Goal: Task Accomplishment & Management: Use online tool/utility

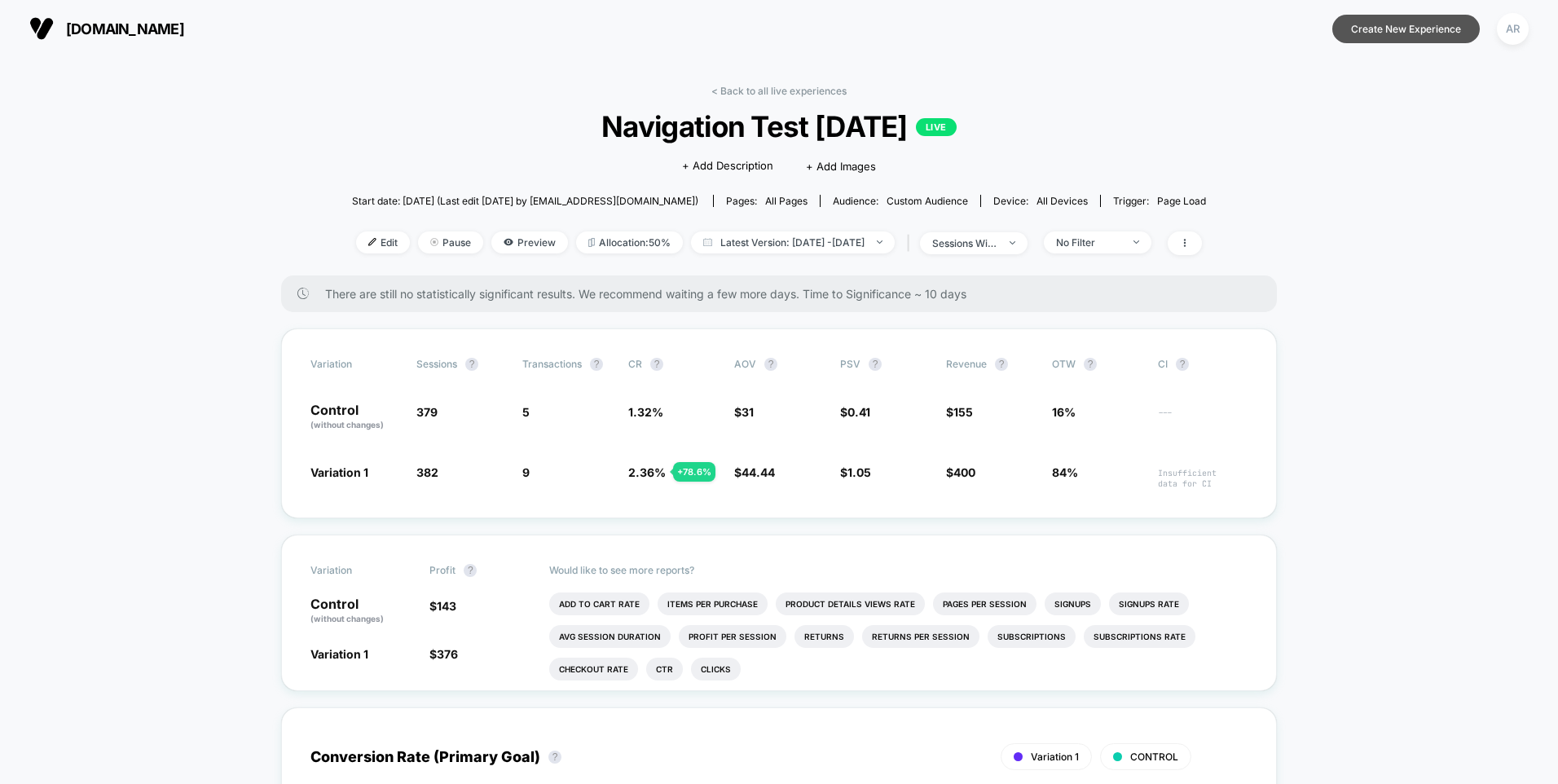
click at [1419, 29] on button "Create New Experience" at bounding box center [1406, 28] width 147 height 28
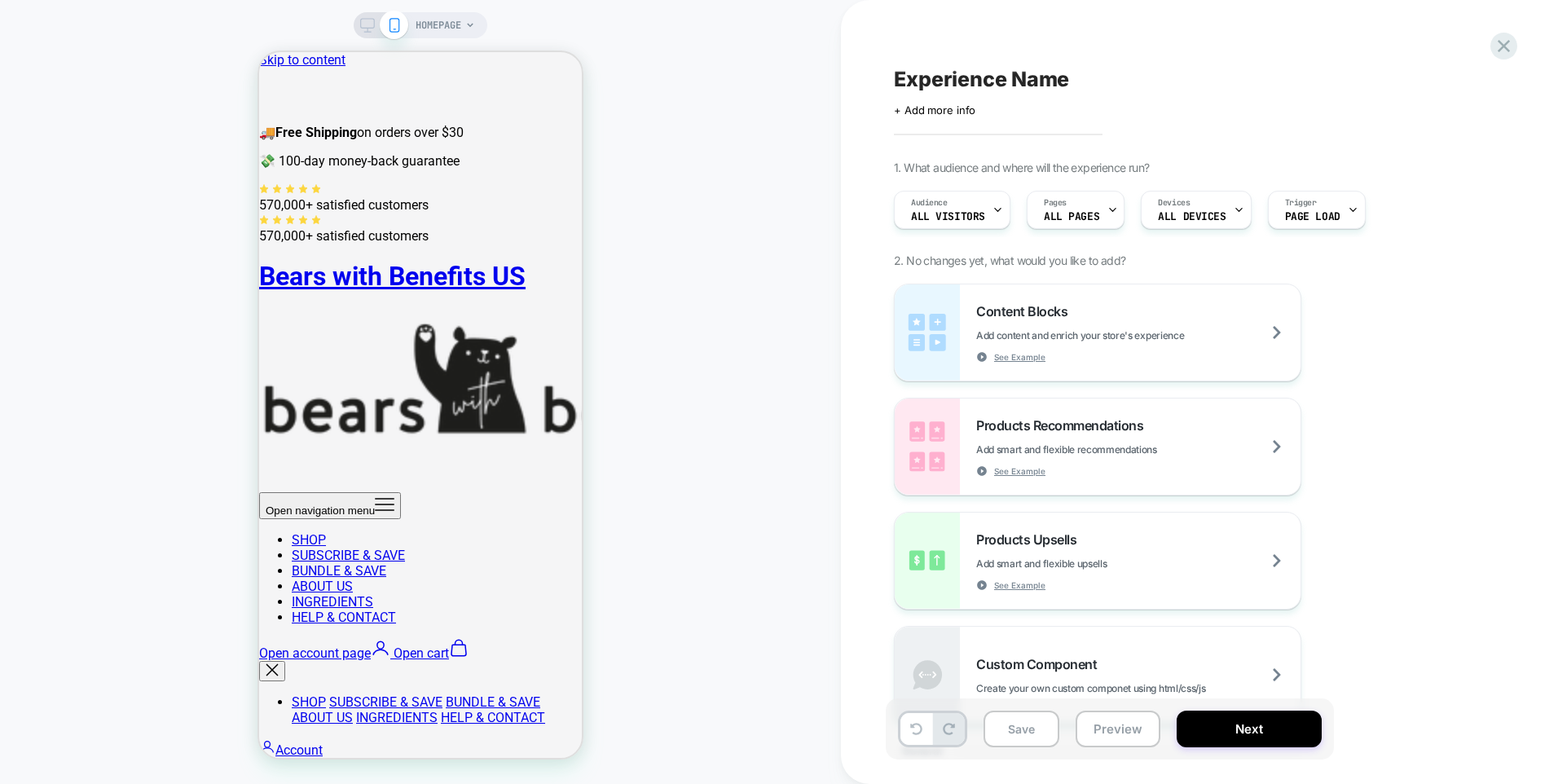
click at [462, 41] on div "HOMEPAGE" at bounding box center [421, 392] width 841 height 751
click at [473, 30] on div "HOMEPAGE" at bounding box center [445, 24] width 60 height 26
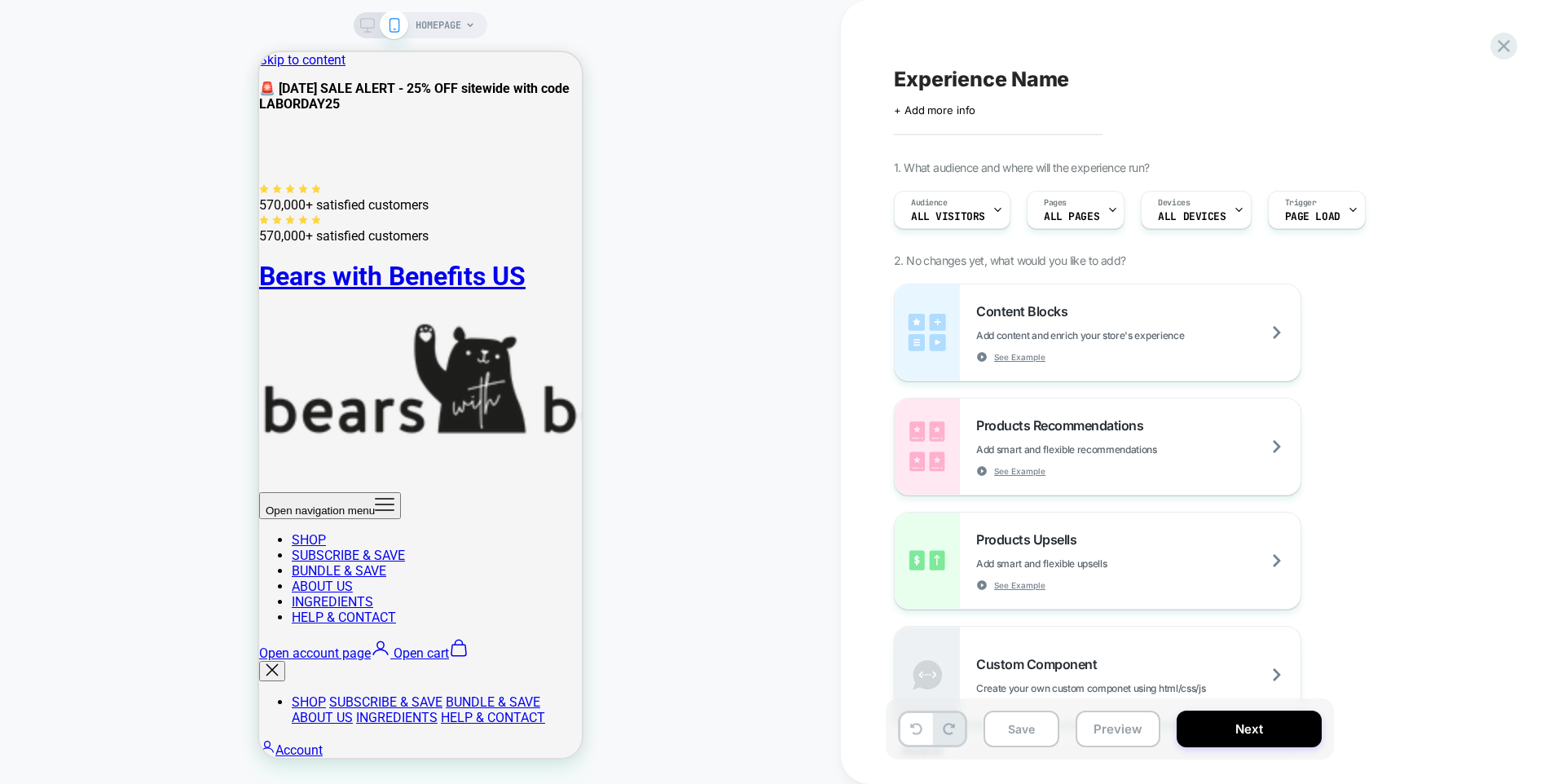
click at [481, 24] on div "HOMEPAGE" at bounding box center [421, 24] width 133 height 26
click at [476, 26] on div "HOMEPAGE" at bounding box center [421, 24] width 133 height 26
click at [456, 24] on span "HOMEPAGE" at bounding box center [438, 24] width 46 height 26
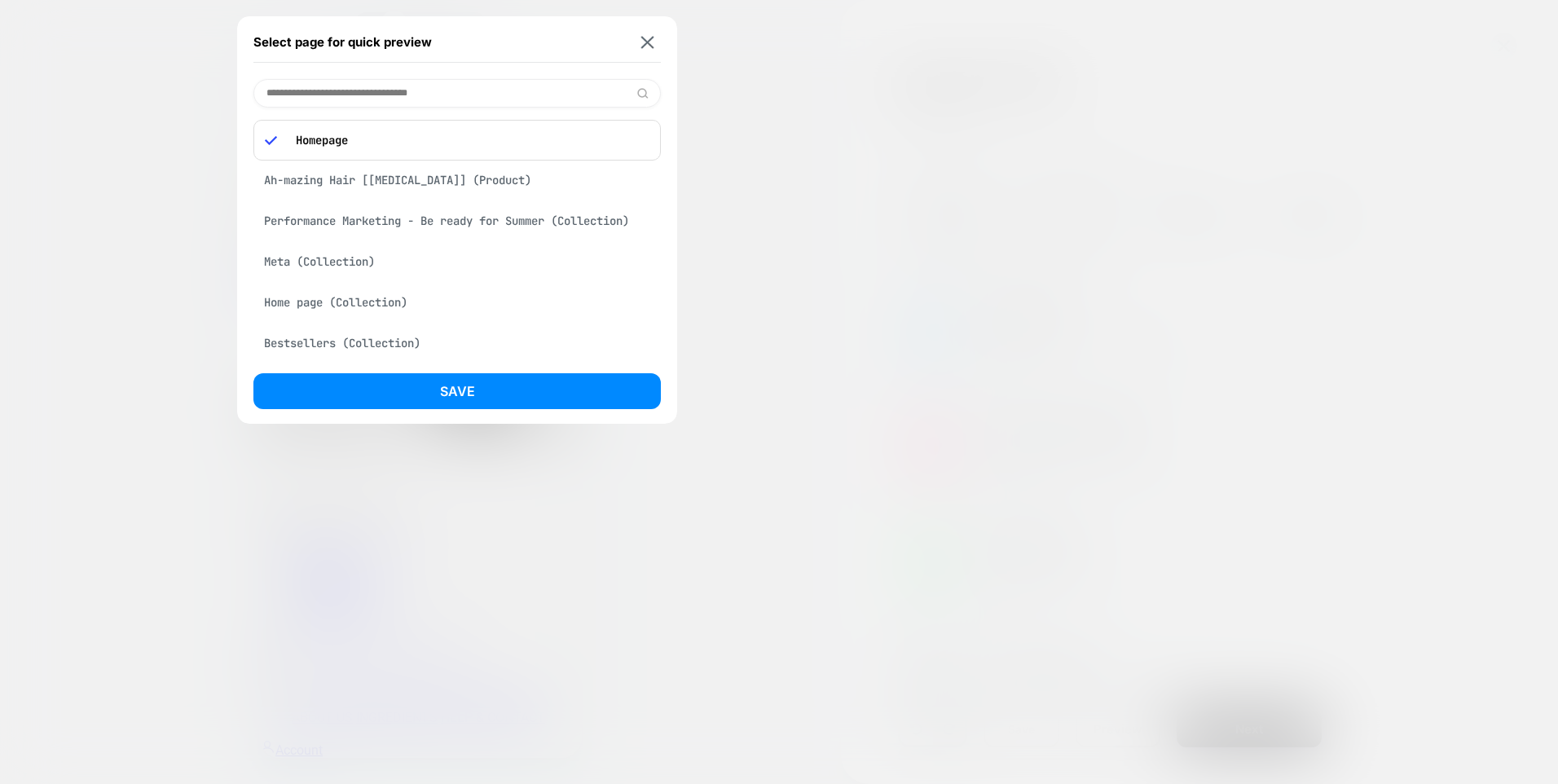
click at [614, 97] on input at bounding box center [457, 93] width 408 height 28
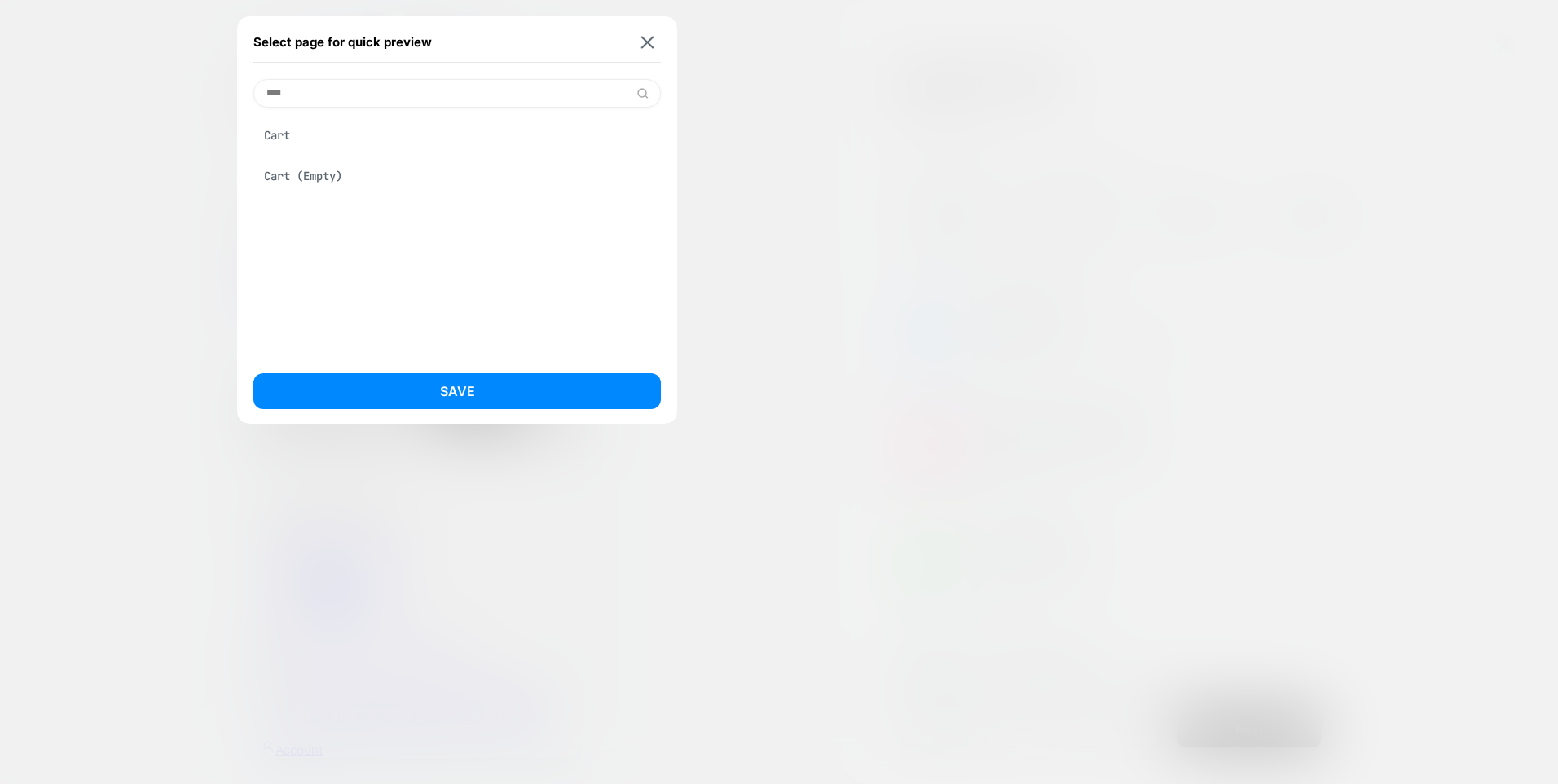
type input "****"
click at [505, 126] on div "Cart" at bounding box center [457, 135] width 408 height 31
click at [644, 49] on div "Select page for quick preview" at bounding box center [457, 42] width 408 height 41
click at [641, 45] on img at bounding box center [647, 42] width 13 height 12
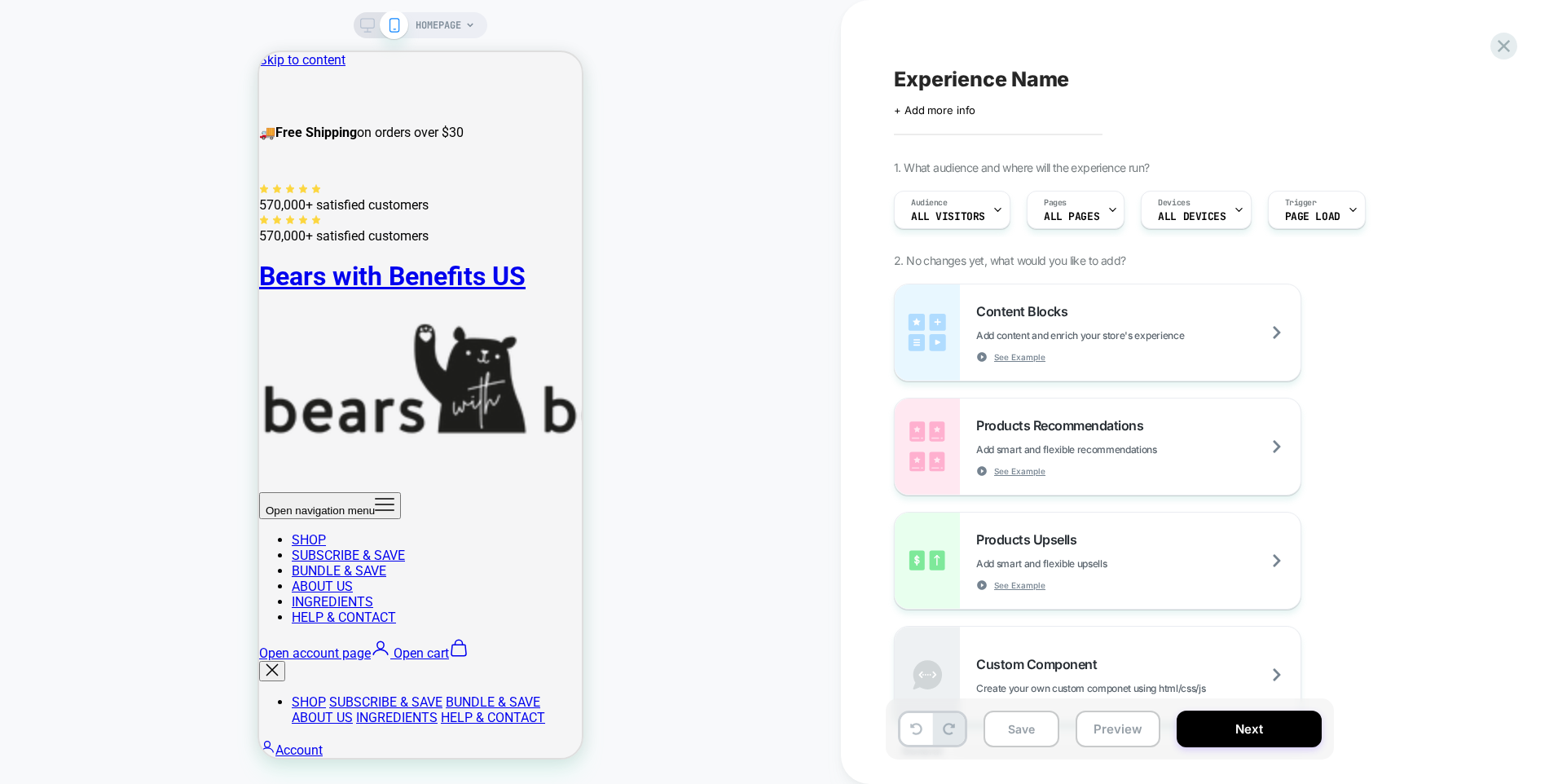
click at [461, 30] on div "HOMEPAGE" at bounding box center [445, 24] width 60 height 26
click at [370, 29] on icon at bounding box center [367, 24] width 15 height 15
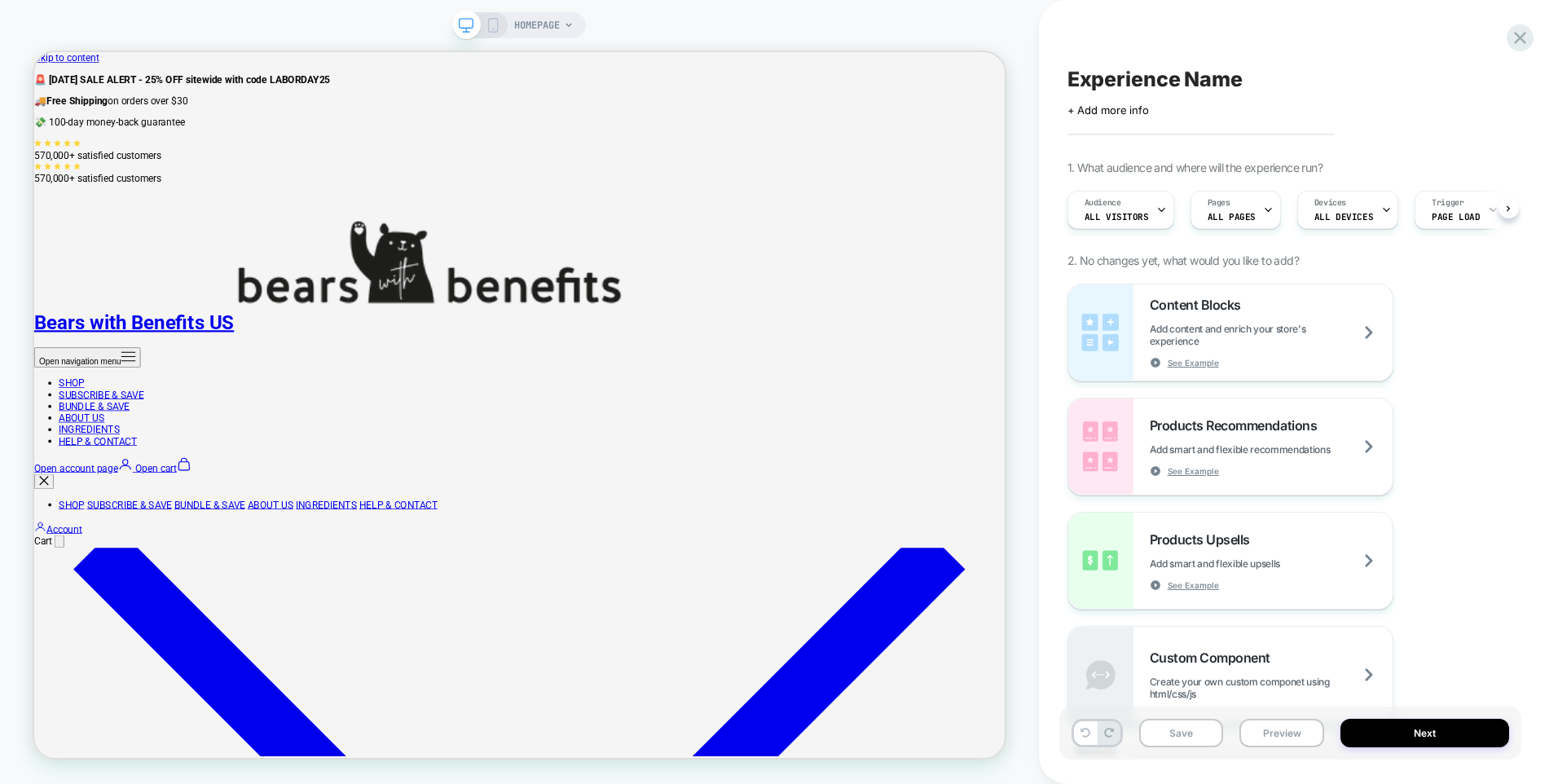
scroll to position [0, 1]
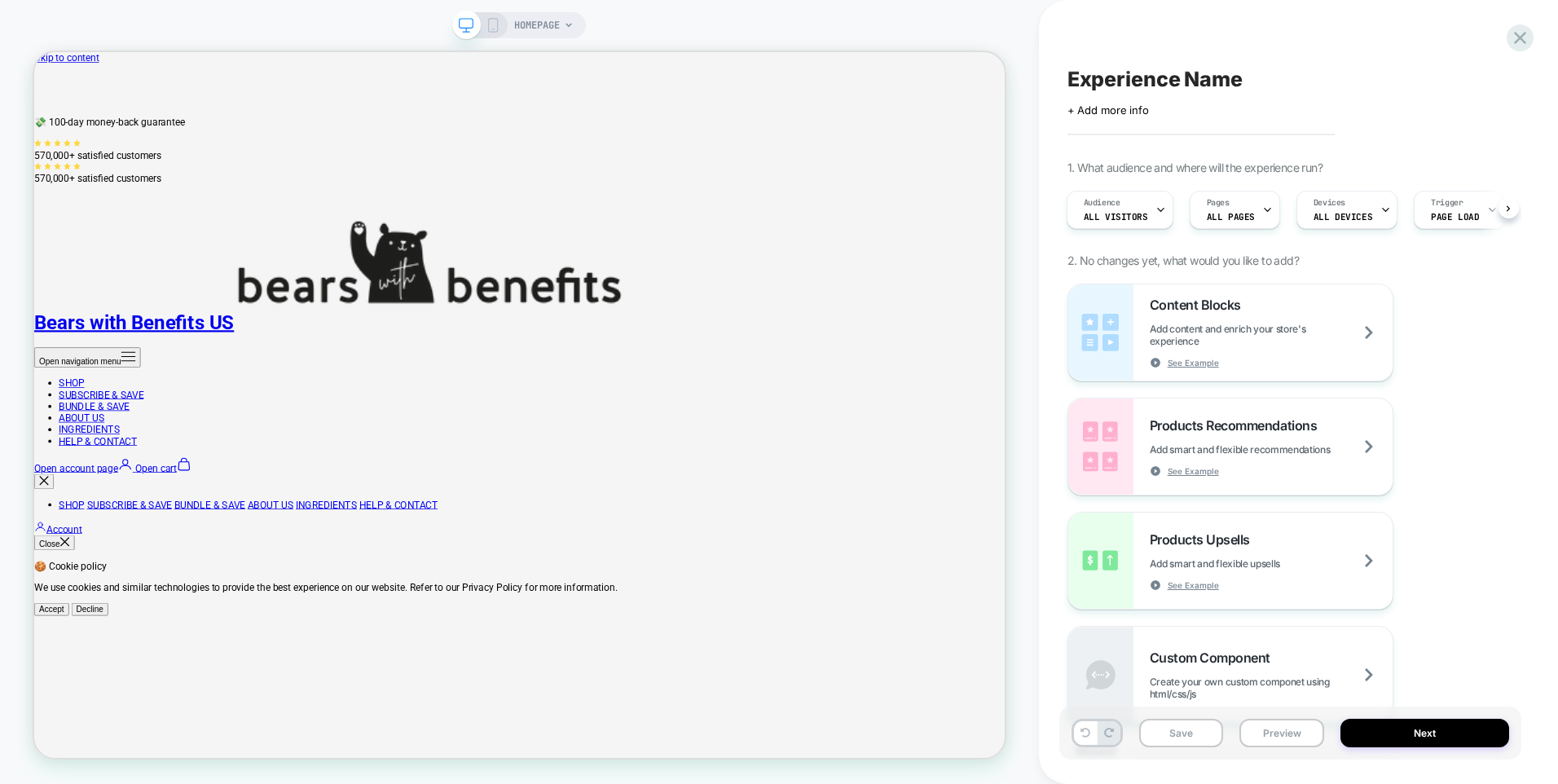
click at [504, 31] on div "HOMEPAGE" at bounding box center [519, 24] width 133 height 26
click at [495, 30] on icon at bounding box center [492, 24] width 15 height 15
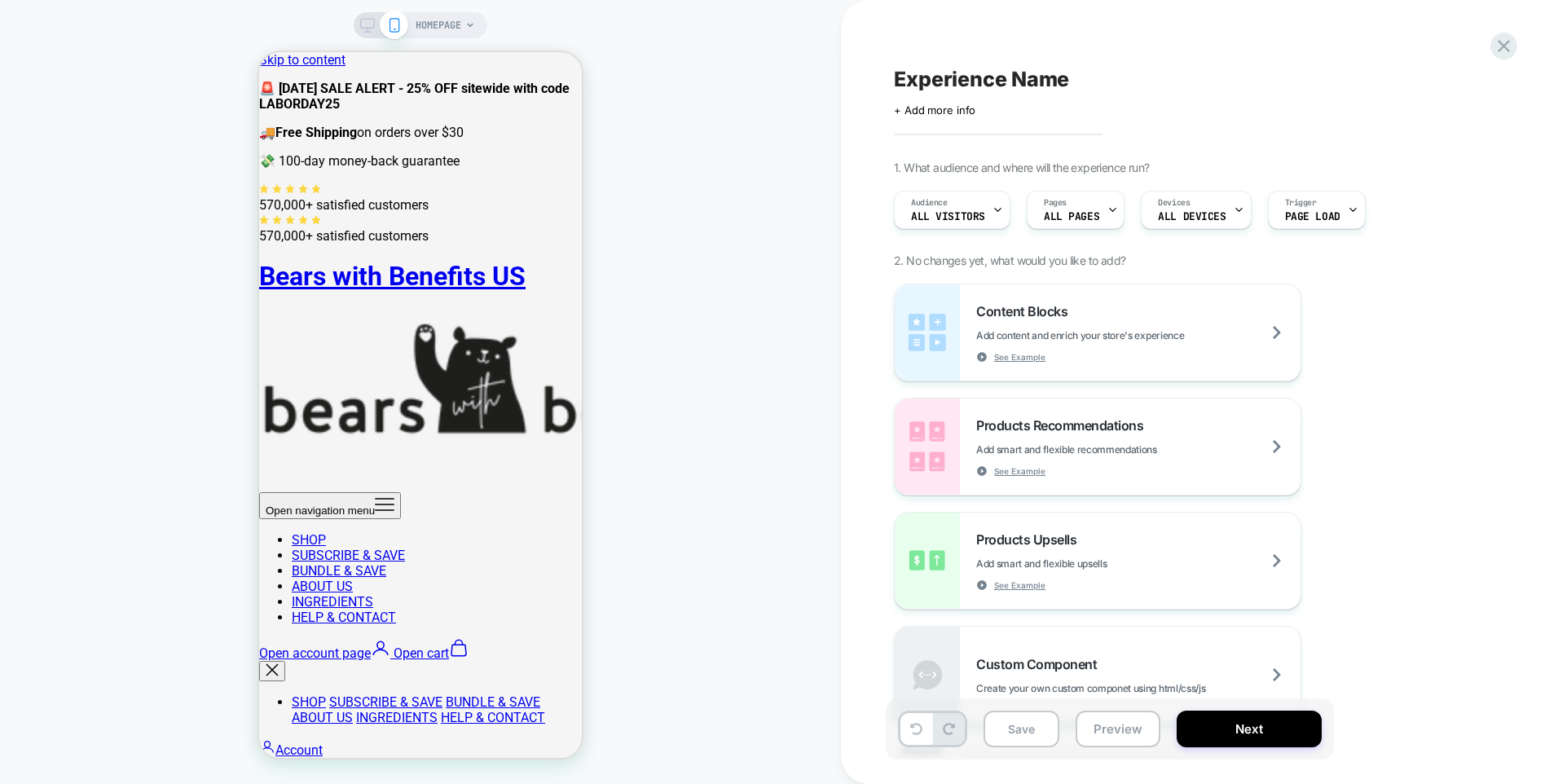
click at [442, 21] on span "HOMEPAGE" at bounding box center [438, 24] width 46 height 26
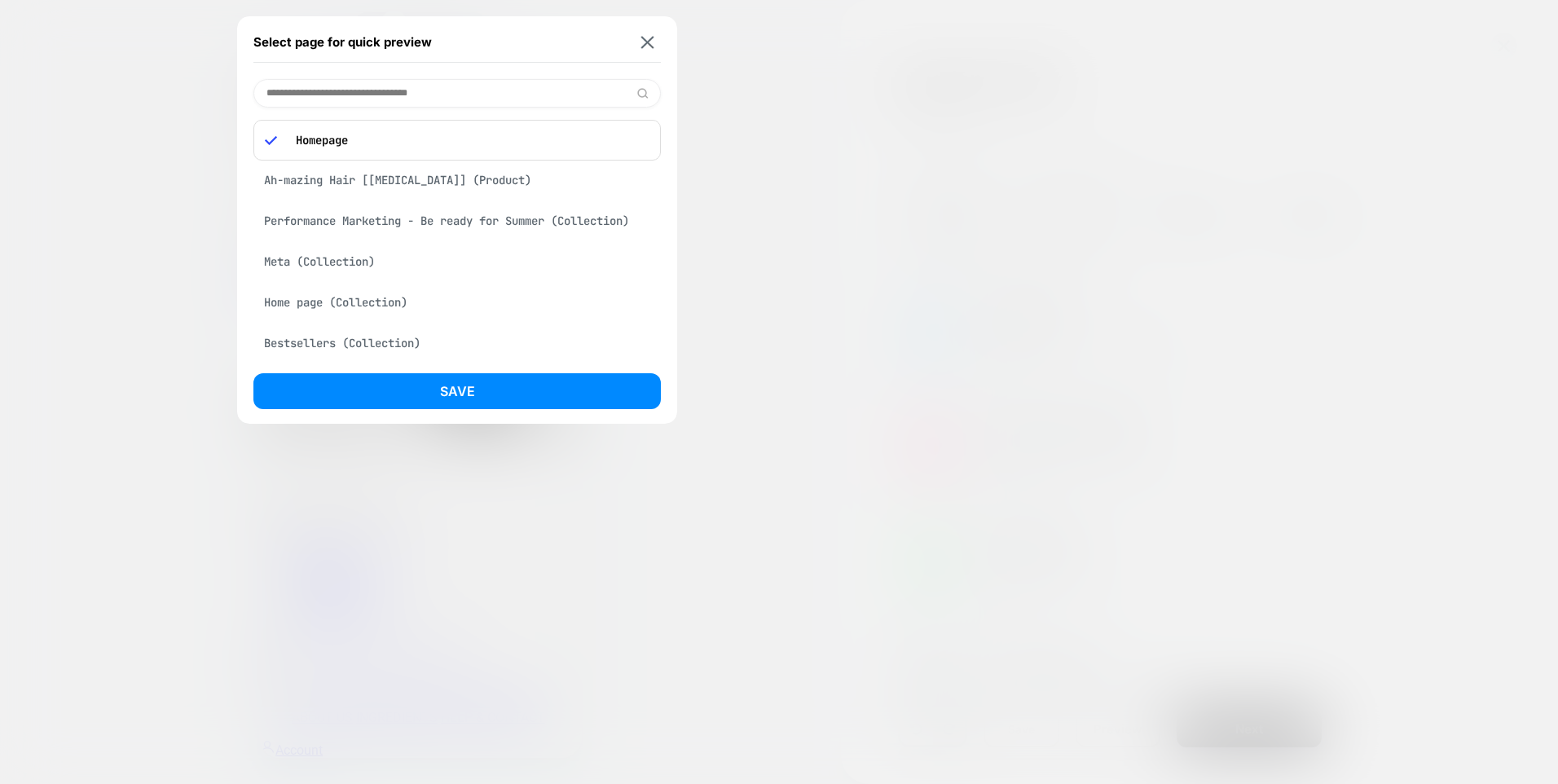
drag, startPoint x: 454, startPoint y: 210, endPoint x: 465, endPoint y: 196, distance: 17.8
click at [468, 198] on div "Ah-mazing Hair [[MEDICAL_DATA]] (Product) Performance Marketing - Be ready for …" at bounding box center [457, 404] width 408 height 479
click at [393, 247] on div "Meta (Collection)" at bounding box center [457, 262] width 408 height 31
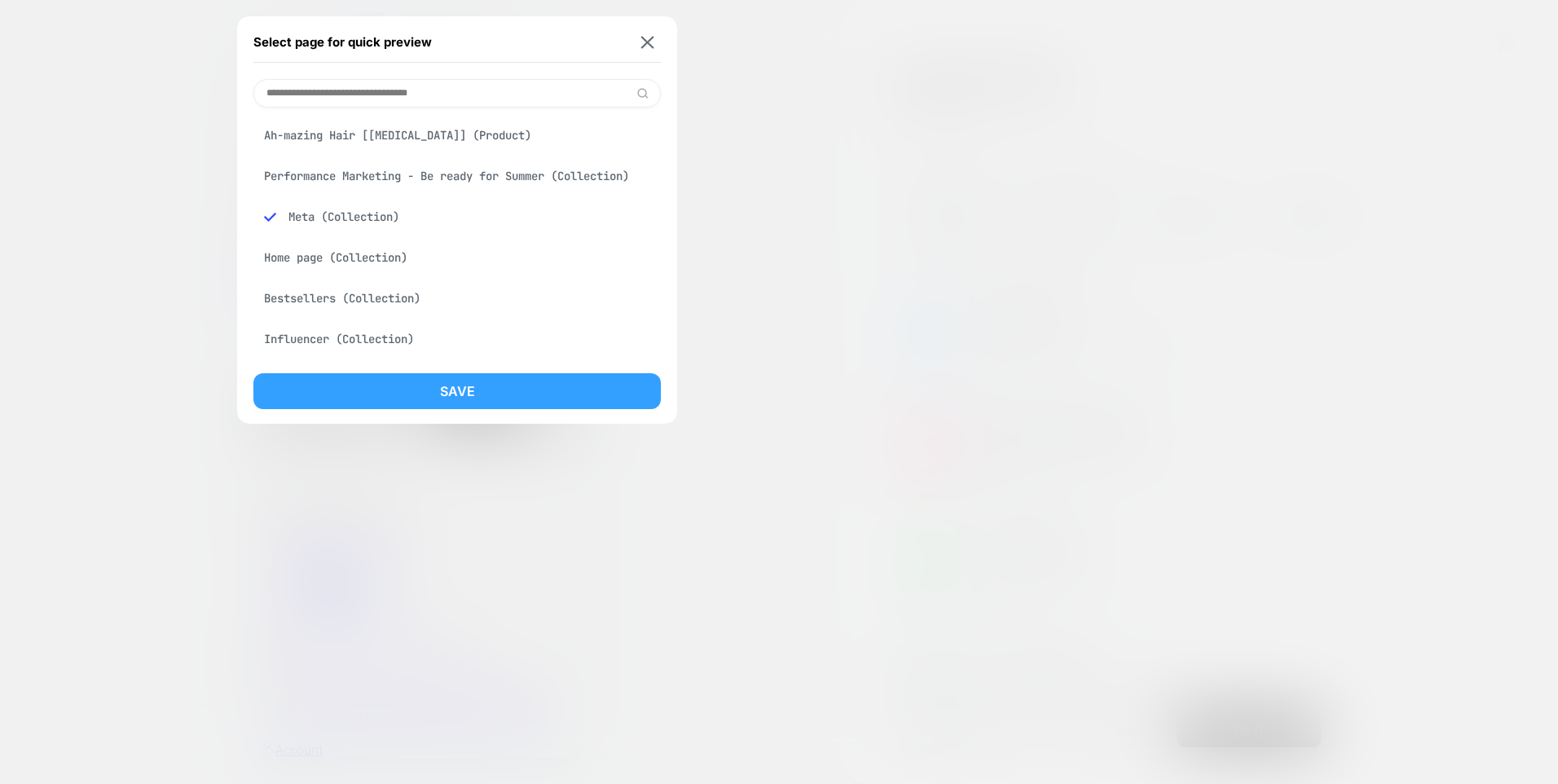
click at [503, 395] on button "Save" at bounding box center [457, 391] width 408 height 36
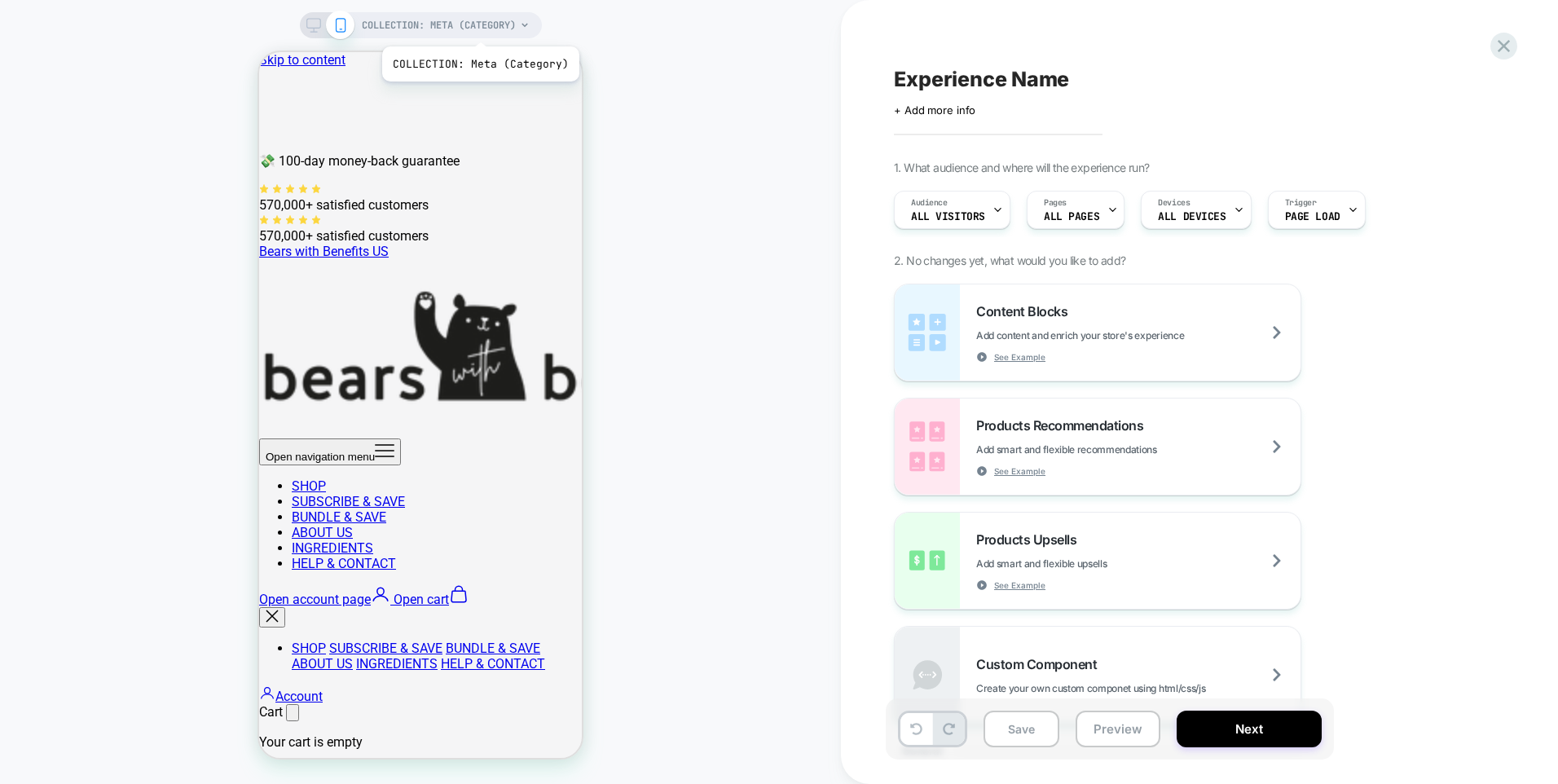
click at [477, 25] on span "COLLECTION: Meta (Category)" at bounding box center [438, 24] width 154 height 26
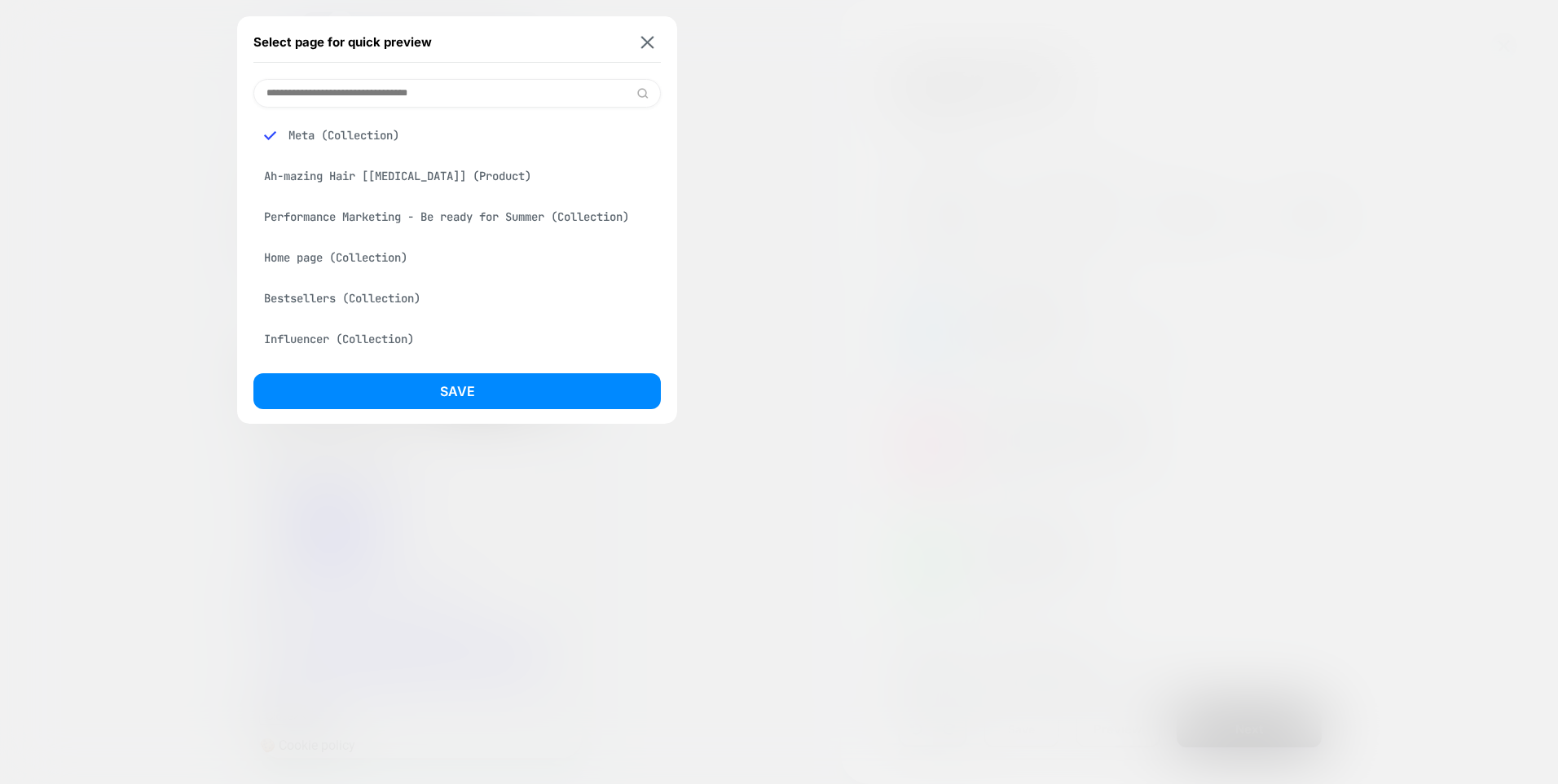
click at [389, 128] on div "Meta (Collection)" at bounding box center [457, 135] width 408 height 31
click at [393, 106] on input at bounding box center [457, 93] width 408 height 28
type input "*"
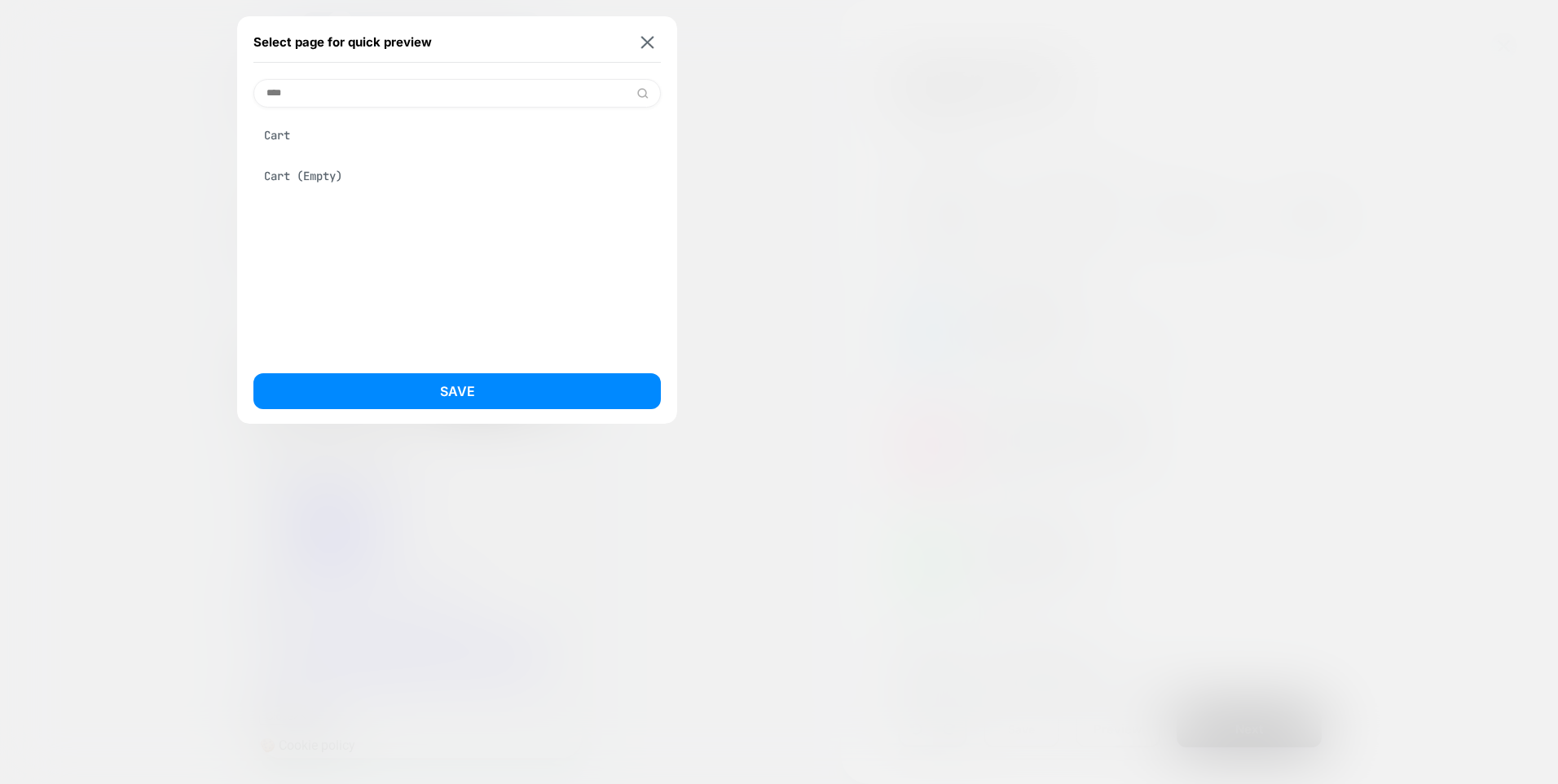
type input "****"
click at [428, 154] on div "Cart Cart (Empty)" at bounding box center [457, 155] width 408 height 72
drag, startPoint x: 335, startPoint y: 138, endPoint x: 321, endPoint y: 140, distance: 14.1
click at [335, 138] on div "Cart" at bounding box center [457, 135] width 408 height 31
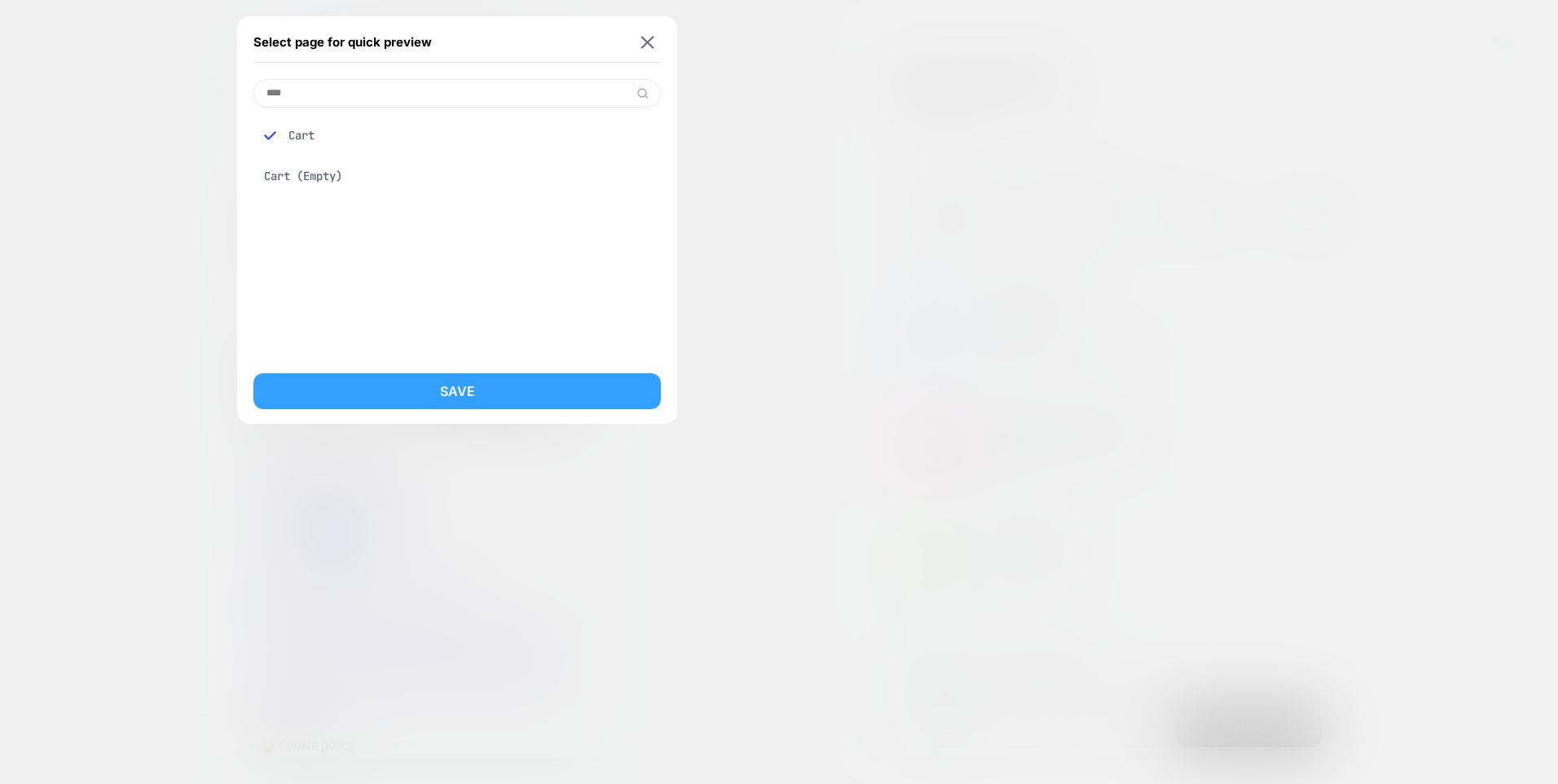
click at [460, 386] on button "Save" at bounding box center [457, 391] width 408 height 36
